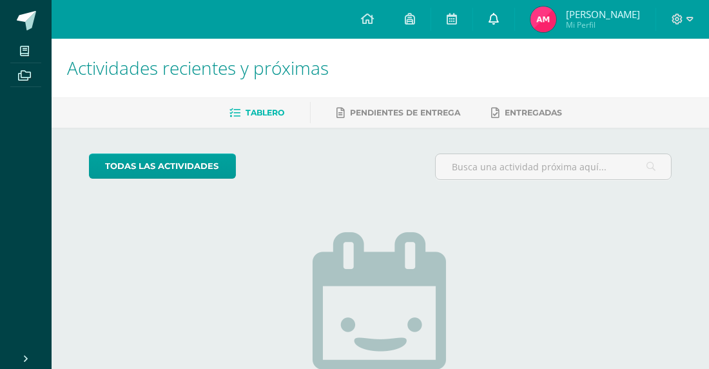
click at [487, 19] on link at bounding box center [493, 19] width 41 height 39
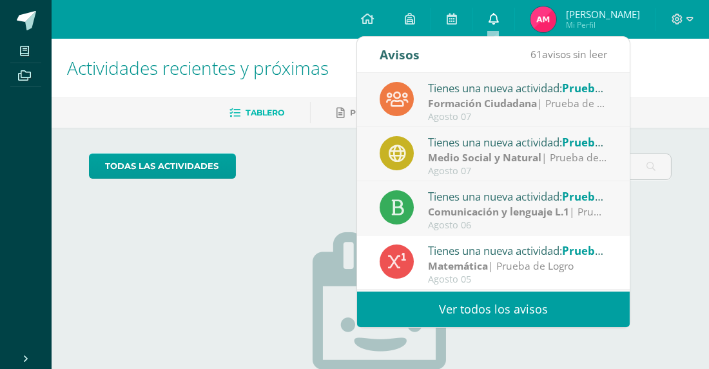
click at [487, 19] on link at bounding box center [493, 19] width 41 height 39
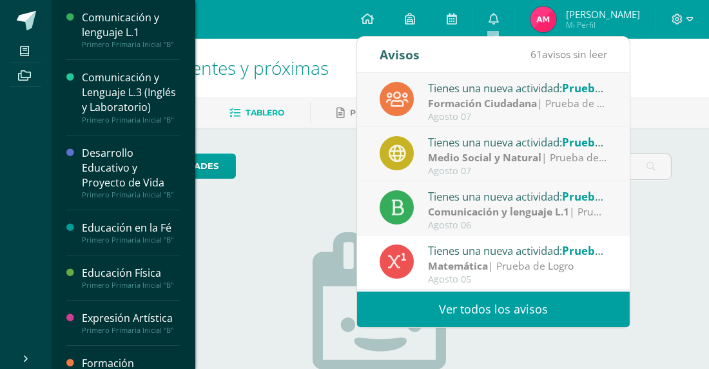
click at [100, 44] on div "Primero Primaria Inicial "B"" at bounding box center [131, 44] width 98 height 9
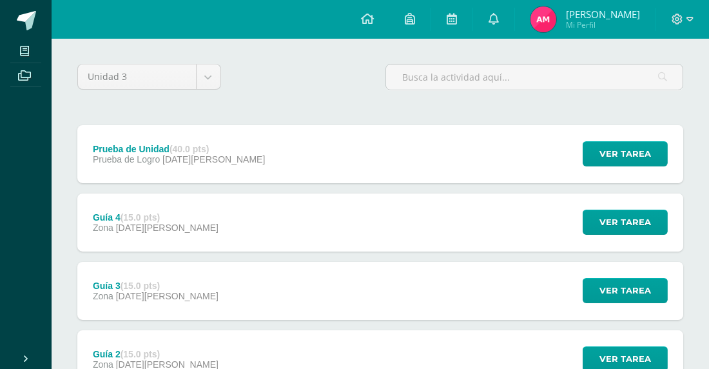
scroll to position [102, 0]
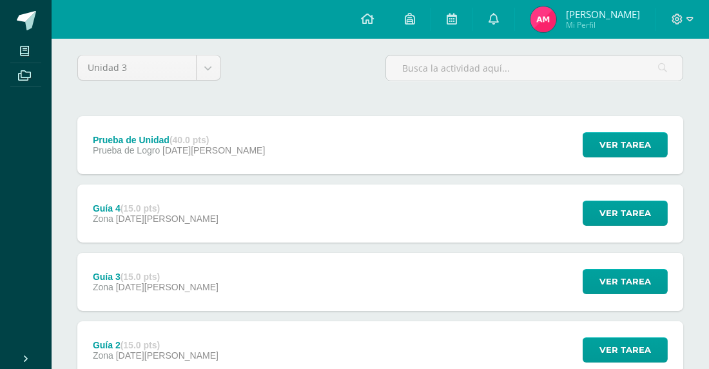
click at [114, 213] on span "Zona" at bounding box center [104, 218] width 23 height 10
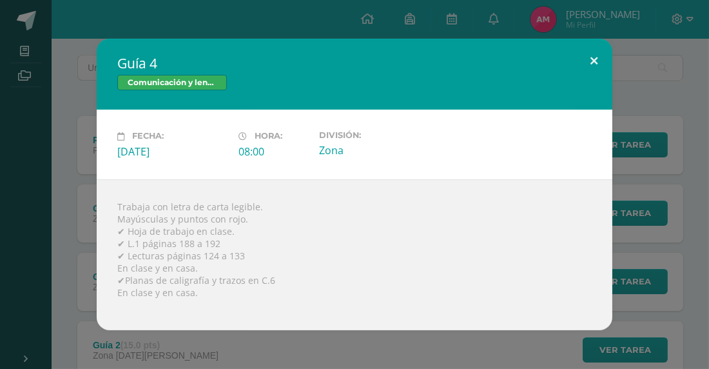
click at [594, 58] on button at bounding box center [594, 61] width 37 height 44
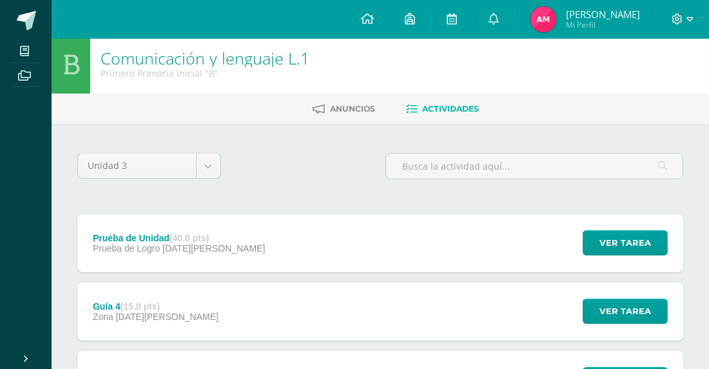
scroll to position [0, 0]
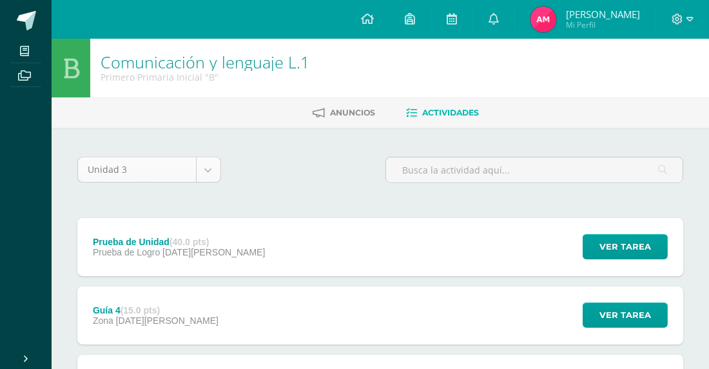
click at [211, 174] on body "Mis cursos Archivos Cerrar panel Comunicación y lenguaje L.1 Primero Primaria I…" at bounding box center [354, 317] width 709 height 635
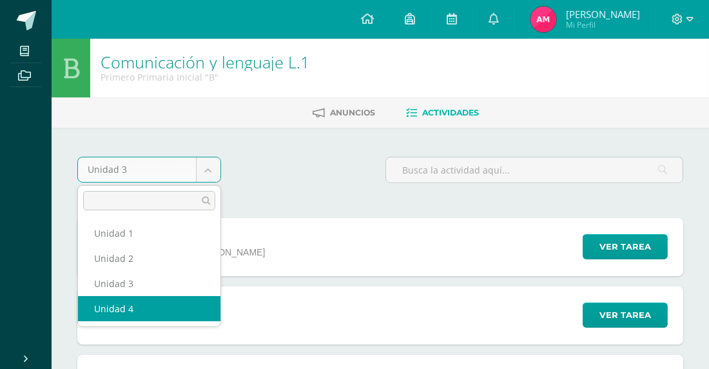
select select "Unidad 4"
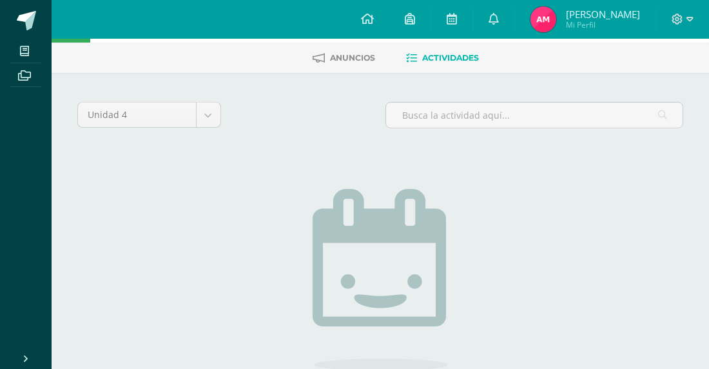
scroll to position [48, 0]
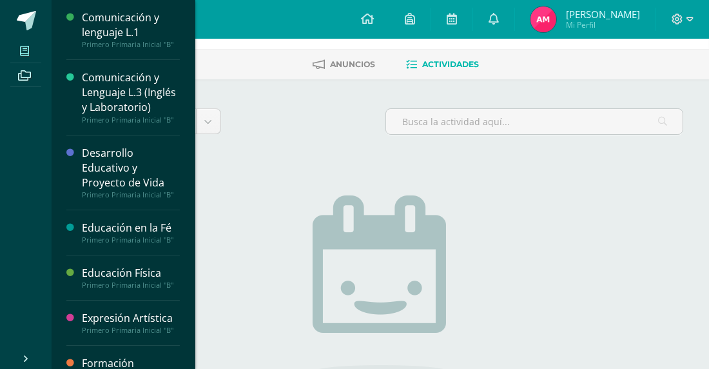
click at [22, 54] on icon at bounding box center [24, 51] width 9 height 10
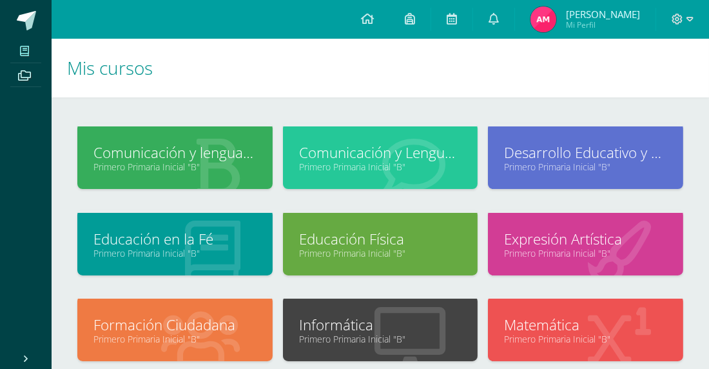
click at [369, 154] on link "Comunicación y Lenguaje L.3 (Inglés y Laboratorio)" at bounding box center [380, 152] width 163 height 20
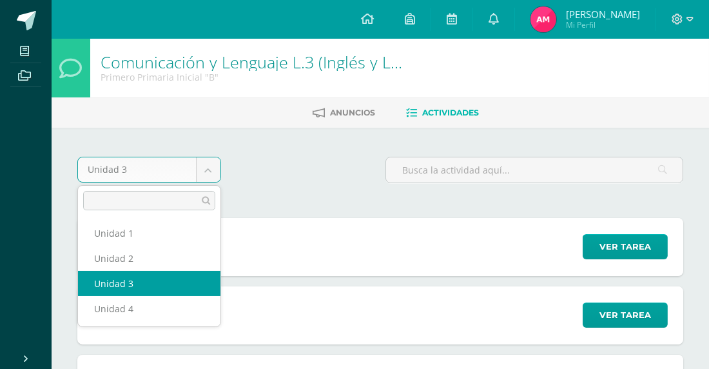
click at [215, 166] on body "Mis cursos Archivos Cerrar panel Comunicación y lenguaje L.1 Primero Primaria I…" at bounding box center [354, 351] width 709 height 703
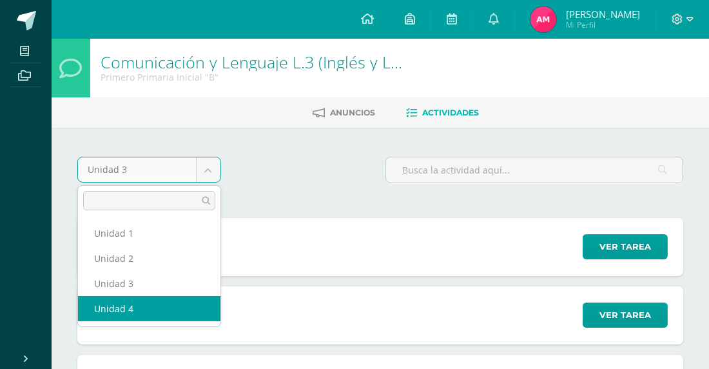
select select "Unidad 4"
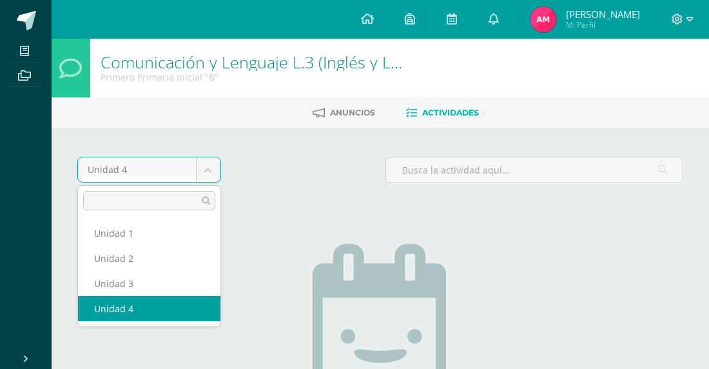
click at [210, 170] on body "Mis cursos Archivos Cerrar panel Comunicación y lenguaje L.1 Primero Primaria I…" at bounding box center [354, 278] width 709 height 557
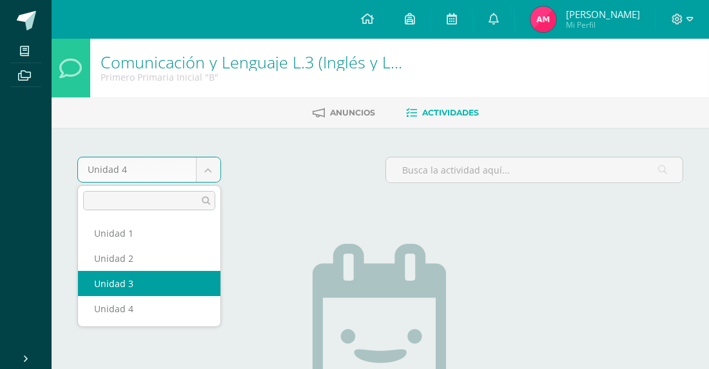
select select "Unidad 3"
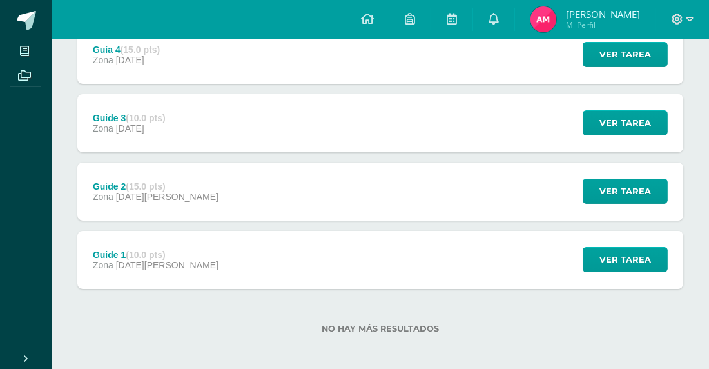
scroll to position [335, 0]
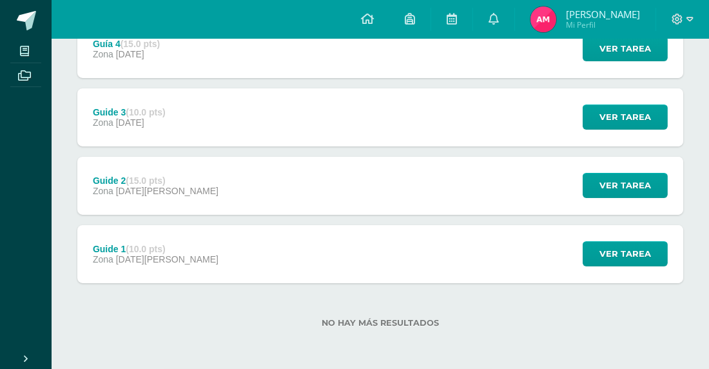
click at [273, 250] on div "Guide 1 (10.0 pts) Zona [DATE][PERSON_NAME] Ver tarea Guide 1 Comunicación y Le…" at bounding box center [380, 254] width 606 height 58
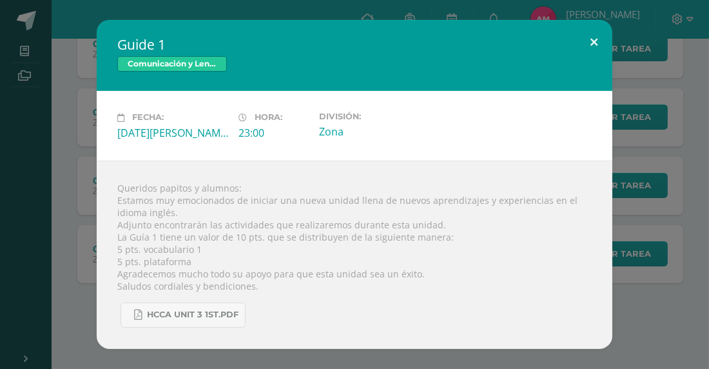
click at [590, 43] on button at bounding box center [594, 42] width 37 height 44
